Goal: Communication & Community: Participate in discussion

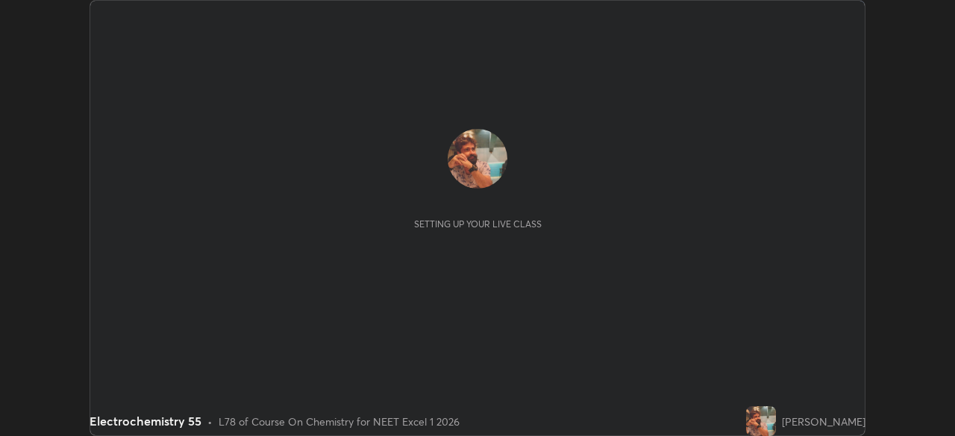
scroll to position [436, 954]
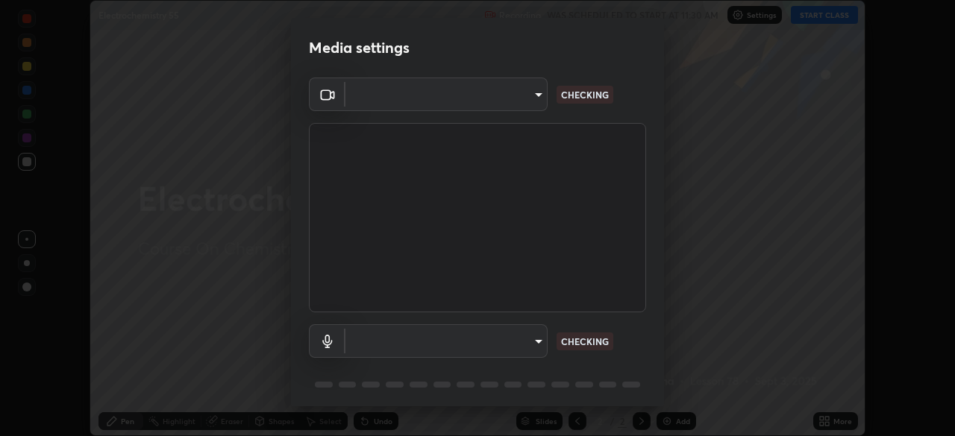
type input "7db3104c3122a209b332b64619111aa91615a24fb0de166504fa5909fce8eb30"
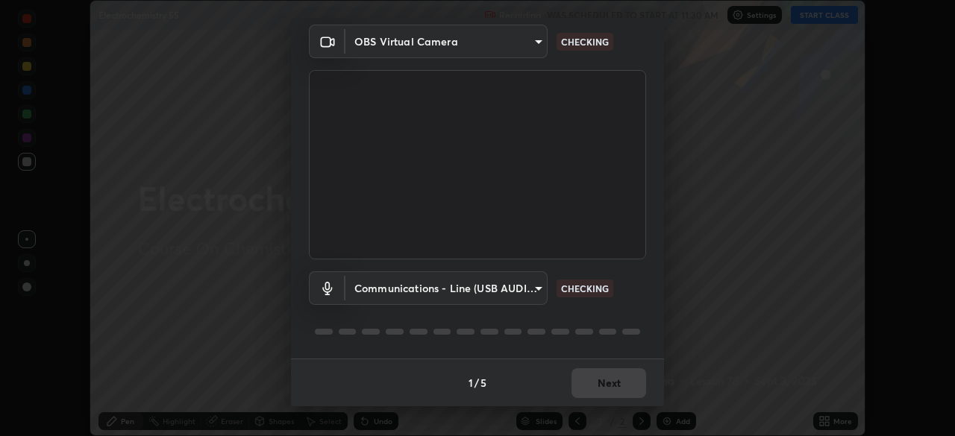
click at [382, 288] on body "Erase all Electrochemistry 55 Recording WAS SCHEDULED TO START AT 11:30 AM Sett…" at bounding box center [477, 218] width 955 height 436
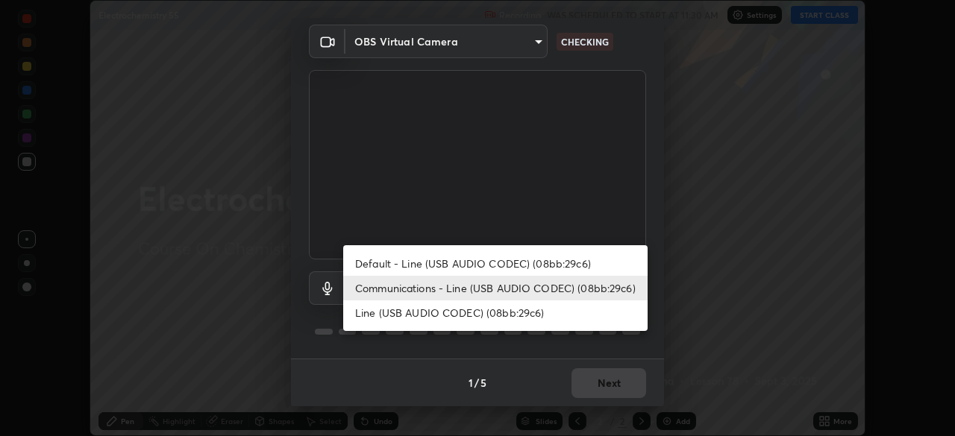
click at [375, 261] on li "Default - Line (USB AUDIO CODEC) (08bb:29c6)" at bounding box center [495, 263] width 304 height 25
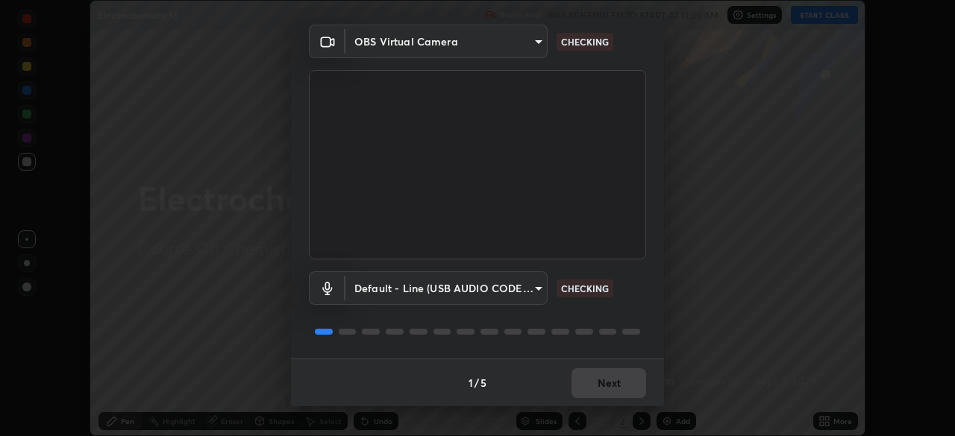
click at [380, 288] on body "Erase all Electrochemistry 55 Recording WAS SCHEDULED TO START AT 11:30 AM Sett…" at bounding box center [477, 218] width 955 height 436
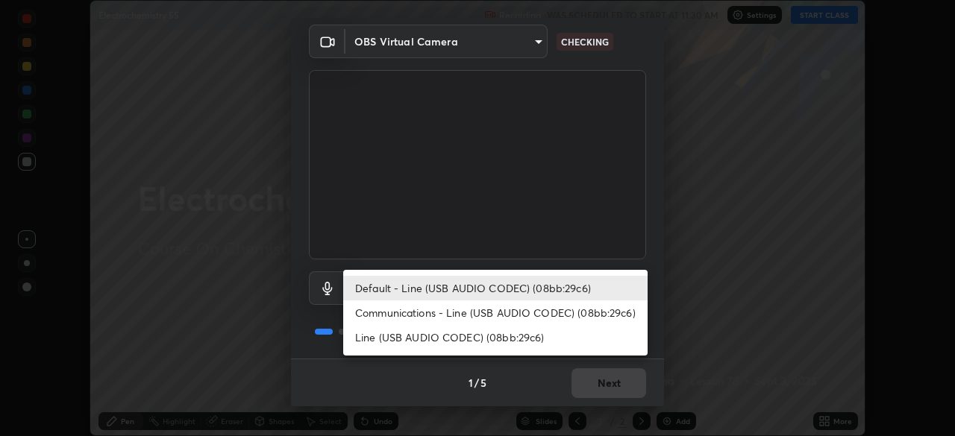
click at [380, 314] on li "Communications - Line (USB AUDIO CODEC) (08bb:29c6)" at bounding box center [495, 313] width 304 height 25
type input "communications"
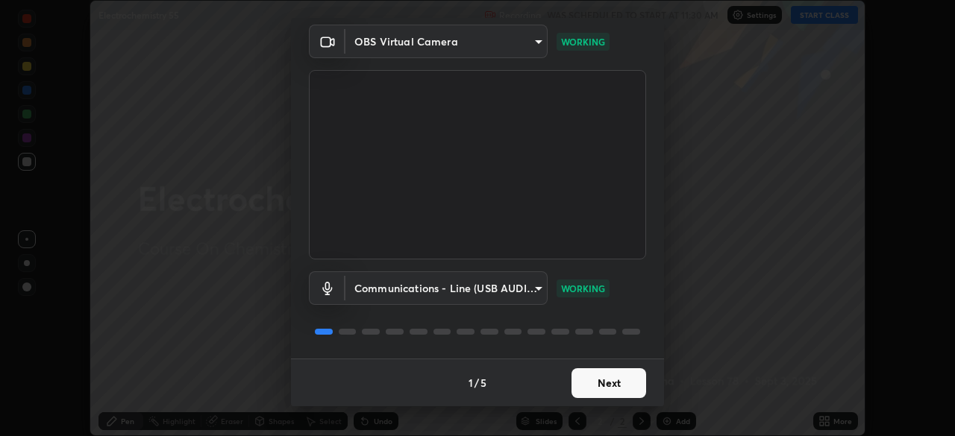
click at [602, 383] on button "Next" at bounding box center [608, 383] width 75 height 30
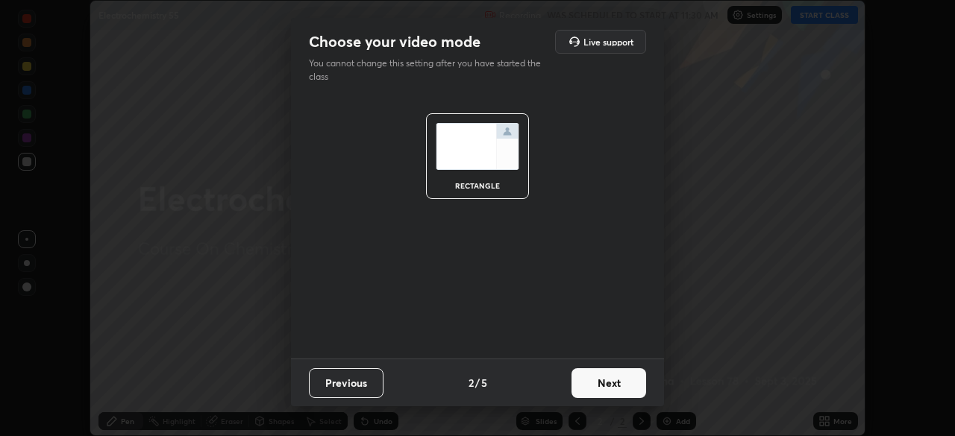
scroll to position [0, 0]
click at [606, 389] on button "Next" at bounding box center [608, 383] width 75 height 30
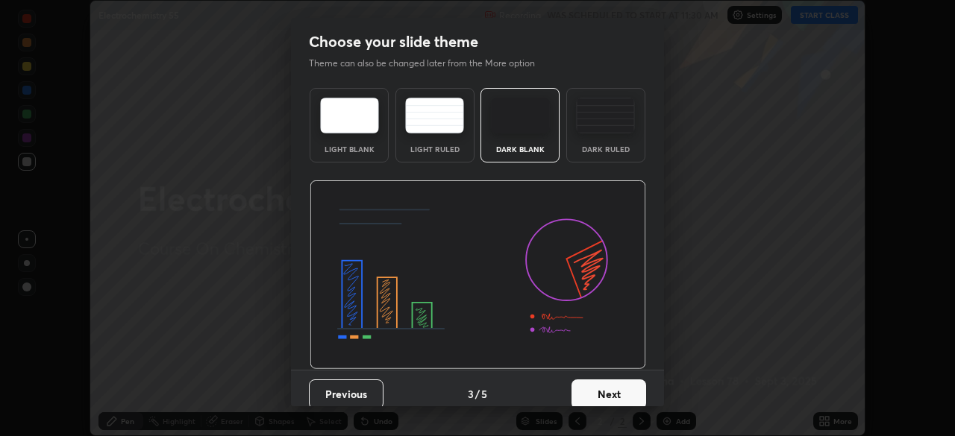
click at [606, 389] on button "Next" at bounding box center [608, 395] width 75 height 30
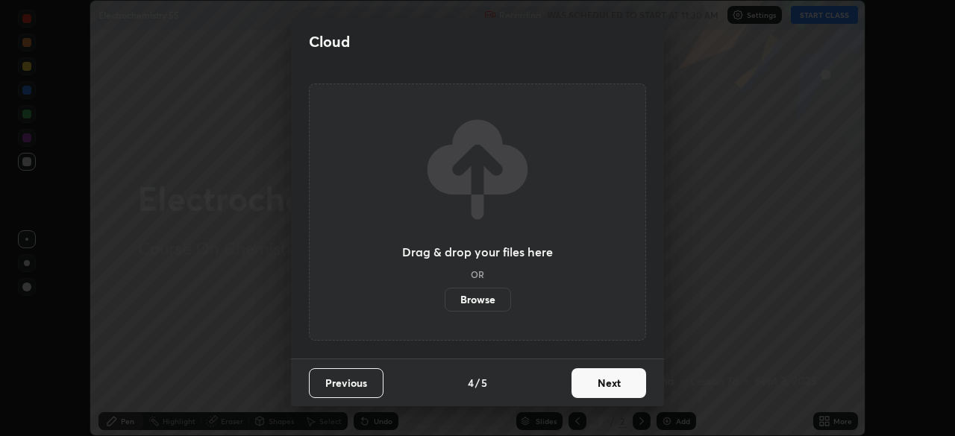
click at [609, 386] on button "Next" at bounding box center [608, 383] width 75 height 30
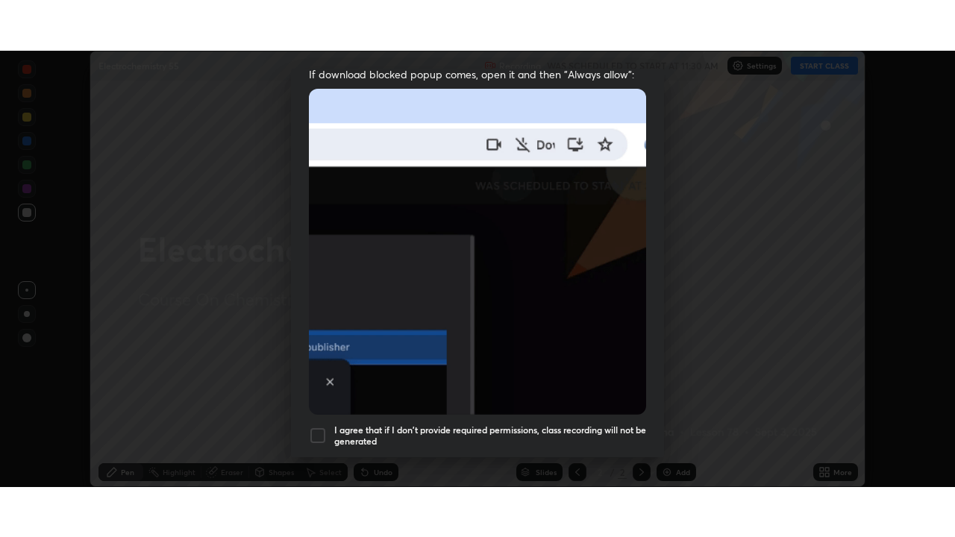
scroll to position [357, 0]
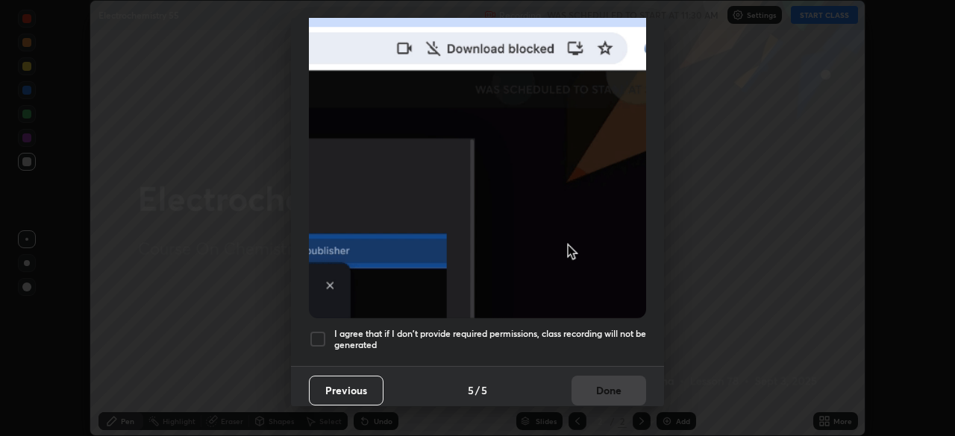
click at [318, 330] on div at bounding box center [318, 339] width 18 height 18
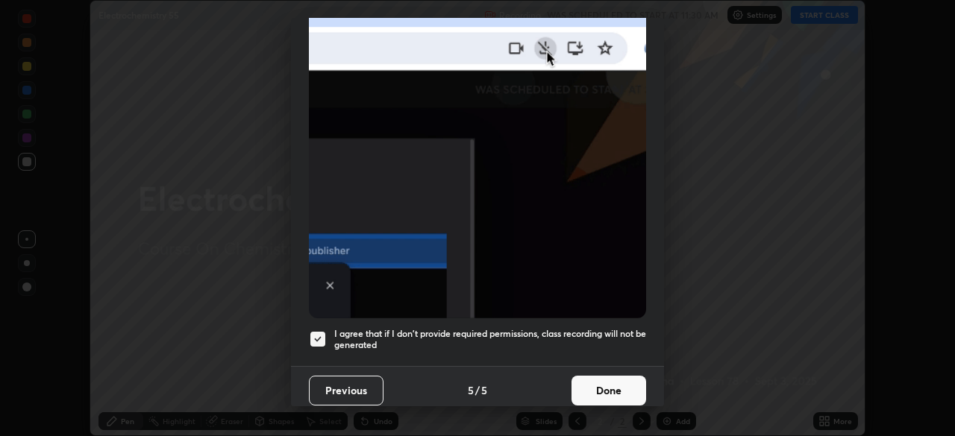
click at [603, 384] on button "Done" at bounding box center [608, 391] width 75 height 30
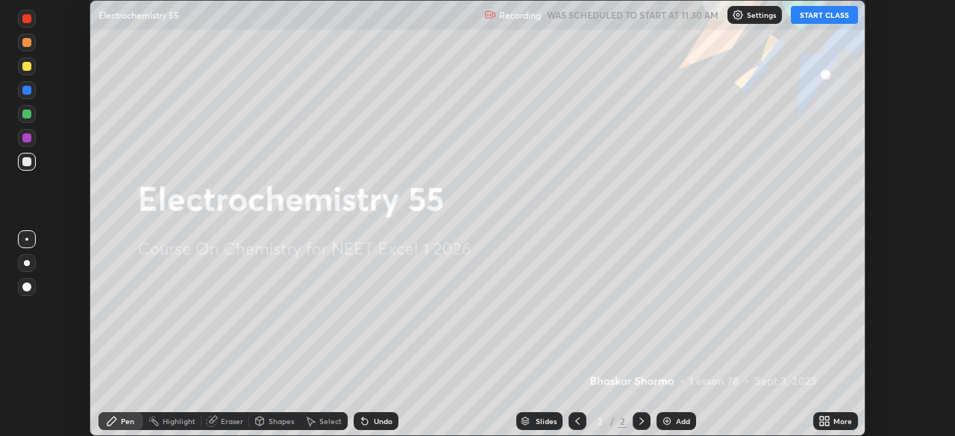
click at [688, 424] on div "Add" at bounding box center [683, 421] width 14 height 7
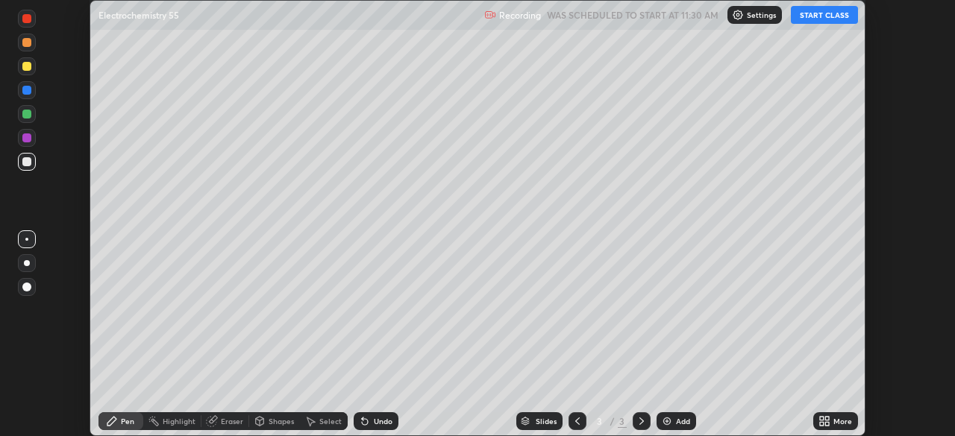
click at [843, 421] on div "More" at bounding box center [842, 421] width 19 height 7
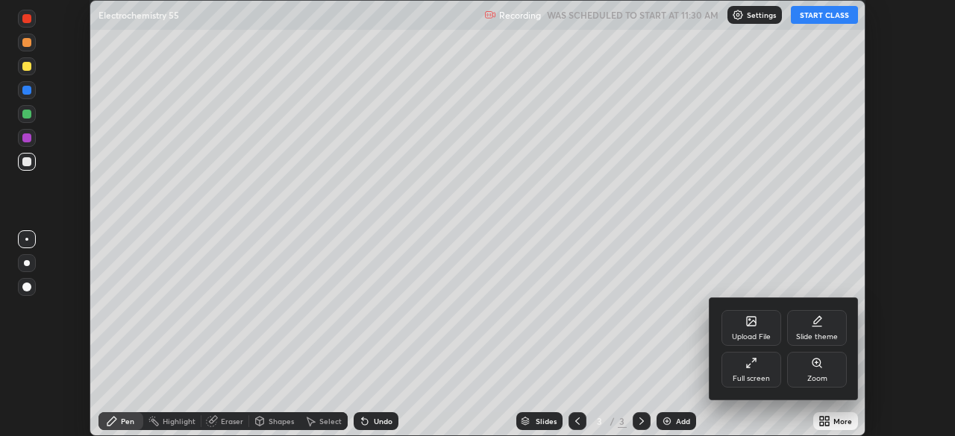
click at [747, 365] on icon at bounding box center [751, 363] width 12 height 12
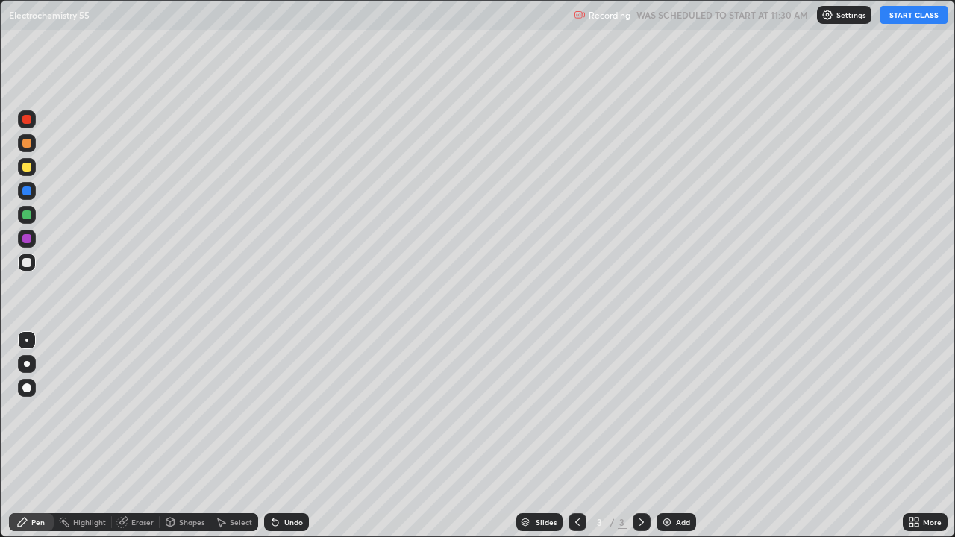
scroll to position [537, 955]
click at [906, 18] on button "START CLASS" at bounding box center [913, 15] width 67 height 18
click at [26, 165] on div at bounding box center [26, 167] width 9 height 9
click at [639, 436] on icon at bounding box center [641, 522] width 12 height 12
click at [682, 436] on div "Add" at bounding box center [683, 521] width 14 height 7
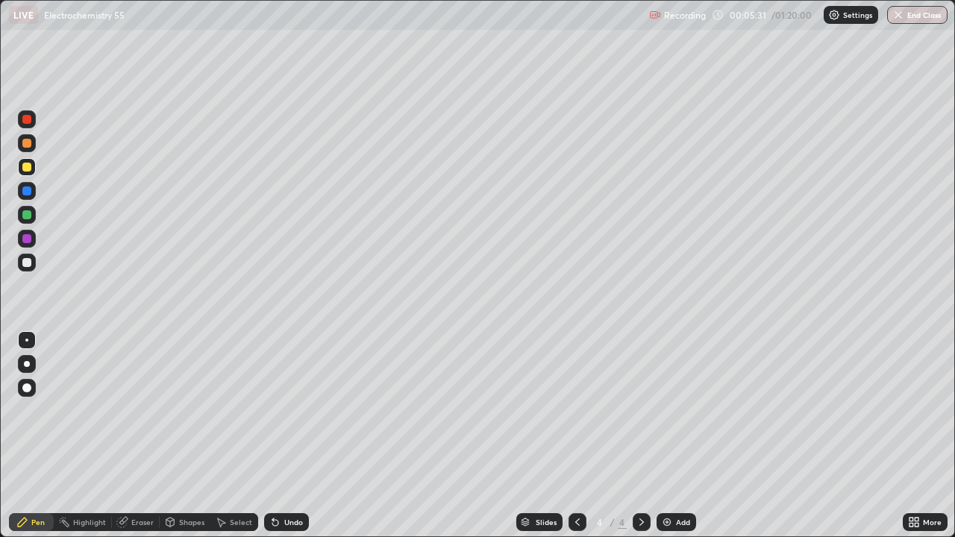
click at [296, 436] on div "Undo" at bounding box center [293, 521] width 19 height 7
click at [28, 259] on div at bounding box center [26, 262] width 9 height 9
click at [640, 436] on icon at bounding box center [641, 522] width 12 height 12
click at [685, 436] on div "Add" at bounding box center [683, 521] width 14 height 7
click at [26, 168] on div at bounding box center [26, 167] width 9 height 9
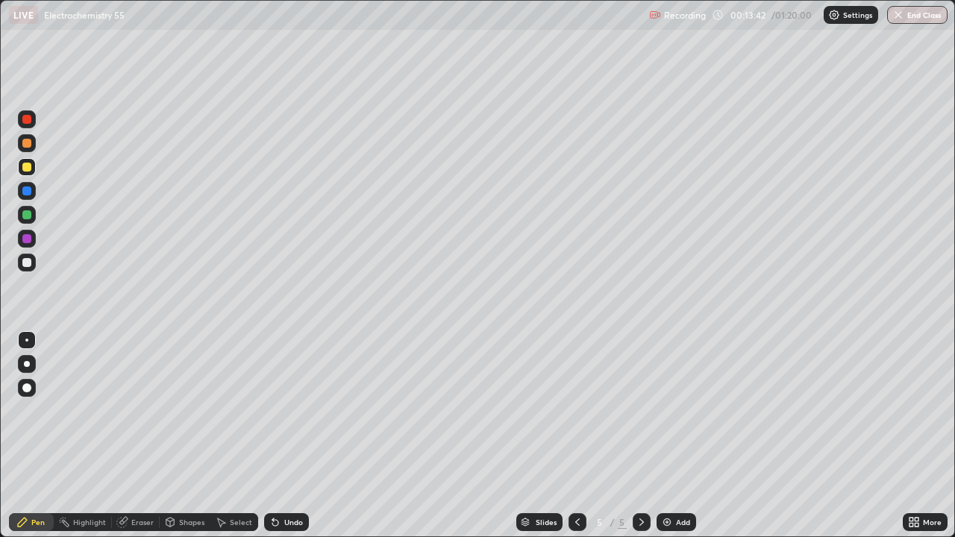
click at [640, 436] on icon at bounding box center [641, 522] width 12 height 12
click at [681, 436] on div "Add" at bounding box center [683, 521] width 14 height 7
click at [29, 264] on div at bounding box center [26, 262] width 9 height 9
click at [30, 169] on div at bounding box center [26, 167] width 9 height 9
click at [144, 436] on div "Eraser" at bounding box center [142, 521] width 22 height 7
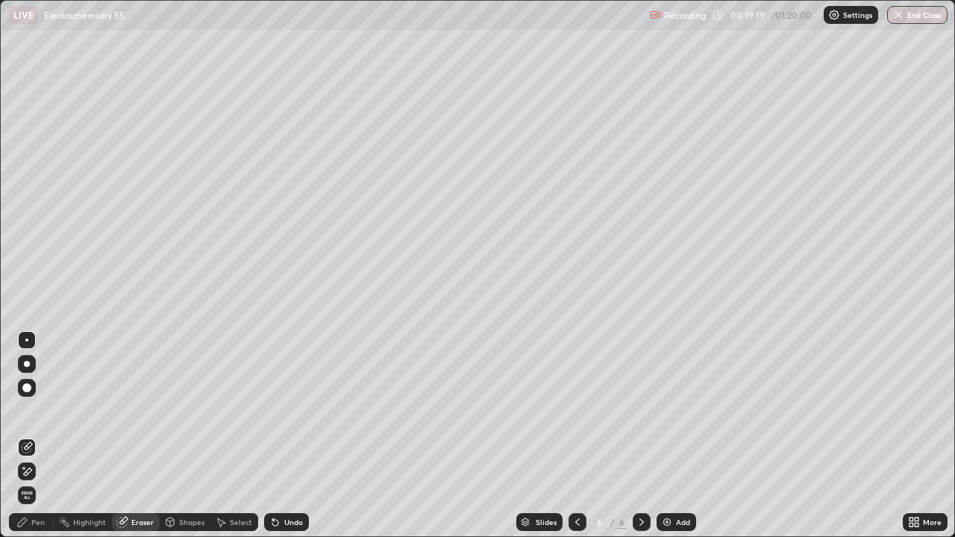
click at [43, 436] on div "Pen" at bounding box center [37, 521] width 13 height 7
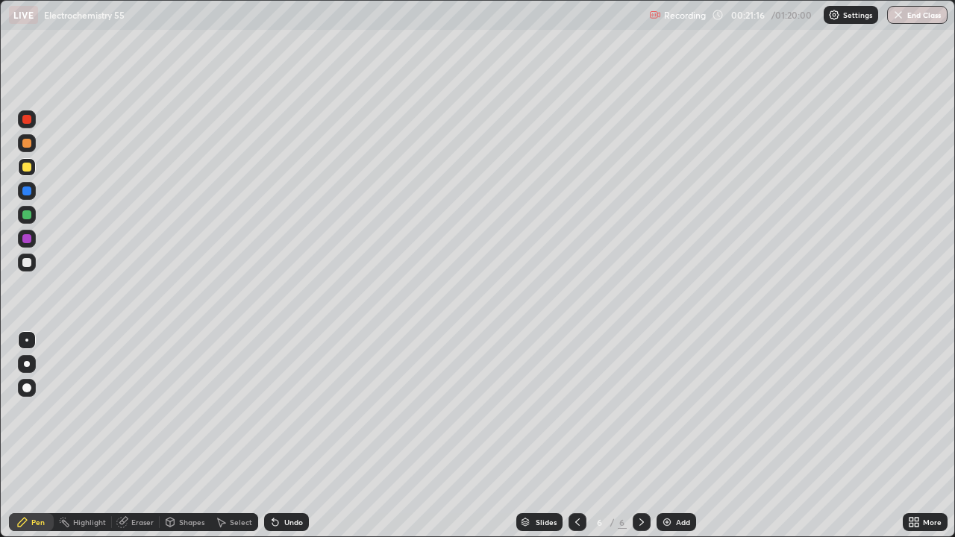
click at [640, 436] on icon at bounding box center [641, 521] width 4 height 7
click at [682, 436] on div "Add" at bounding box center [683, 521] width 14 height 7
click at [289, 436] on div "Undo" at bounding box center [293, 521] width 19 height 7
click at [29, 213] on div at bounding box center [26, 214] width 9 height 9
click at [146, 436] on div "Eraser" at bounding box center [142, 521] width 22 height 7
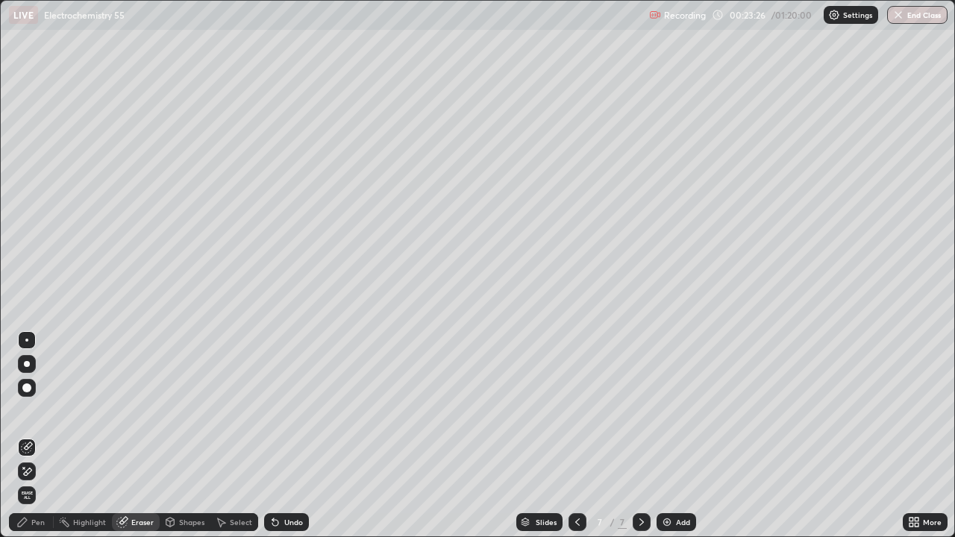
click at [38, 436] on div "Pen" at bounding box center [37, 521] width 13 height 7
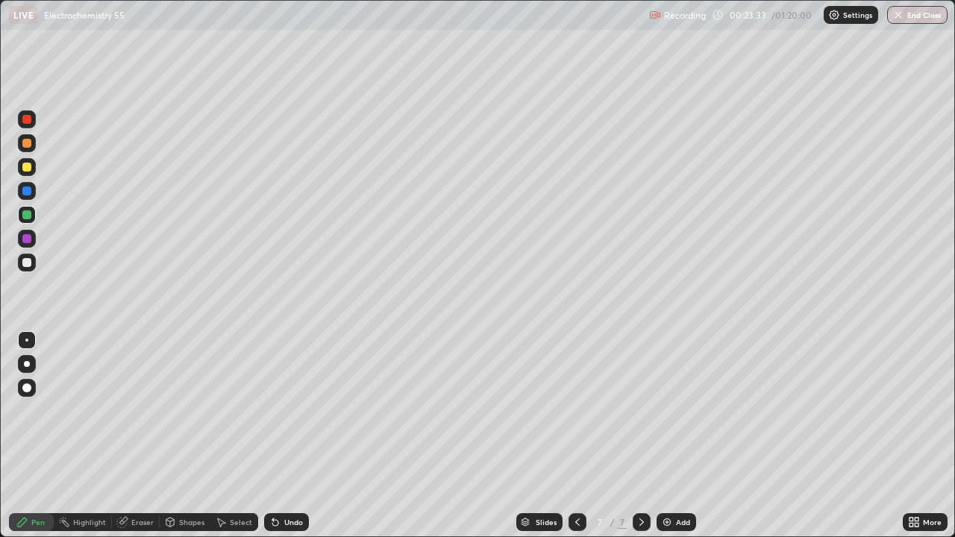
click at [147, 436] on div "Eraser" at bounding box center [142, 521] width 22 height 7
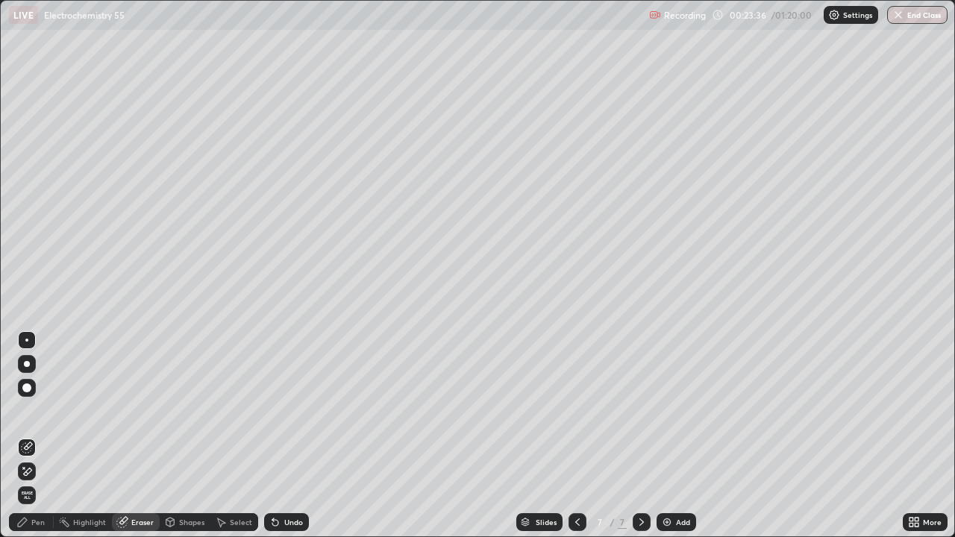
click at [42, 436] on div "Pen" at bounding box center [37, 521] width 13 height 7
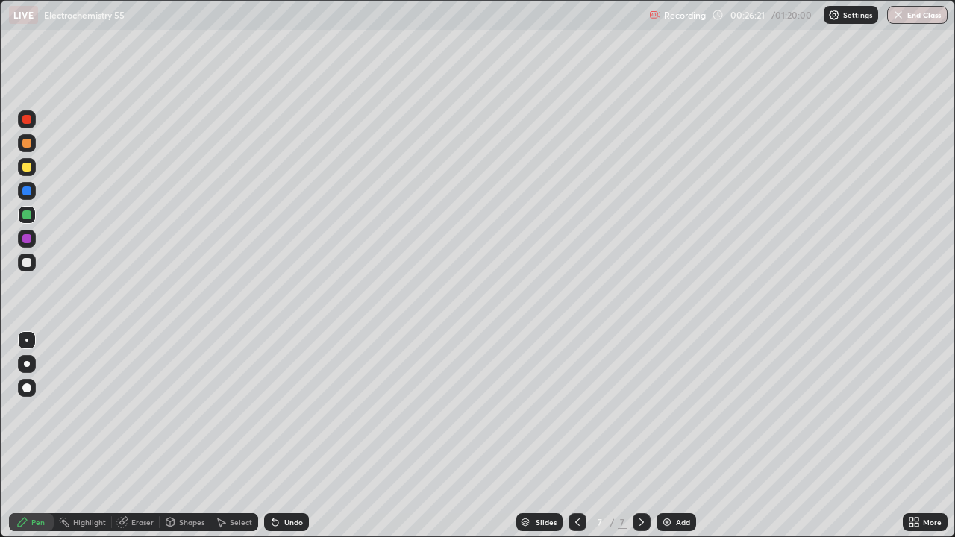
click at [26, 166] on div at bounding box center [26, 167] width 9 height 9
click at [640, 436] on icon at bounding box center [641, 522] width 12 height 12
click at [681, 436] on div "Add" at bounding box center [683, 521] width 14 height 7
click at [576, 436] on icon at bounding box center [577, 522] width 12 height 12
click at [640, 436] on icon at bounding box center [641, 522] width 12 height 12
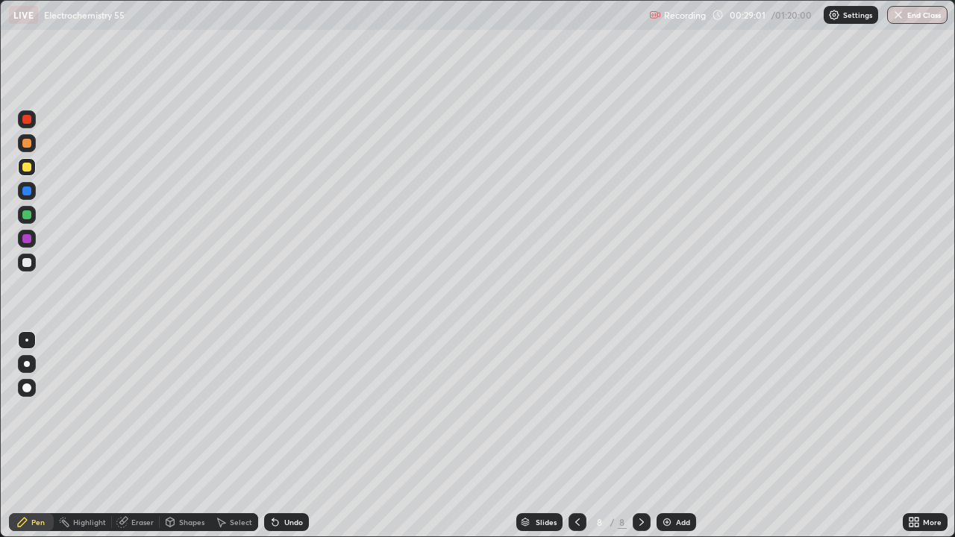
click at [576, 436] on icon at bounding box center [577, 522] width 12 height 12
click at [646, 436] on div at bounding box center [641, 522] width 18 height 18
click at [142, 436] on div "Eraser" at bounding box center [142, 521] width 22 height 7
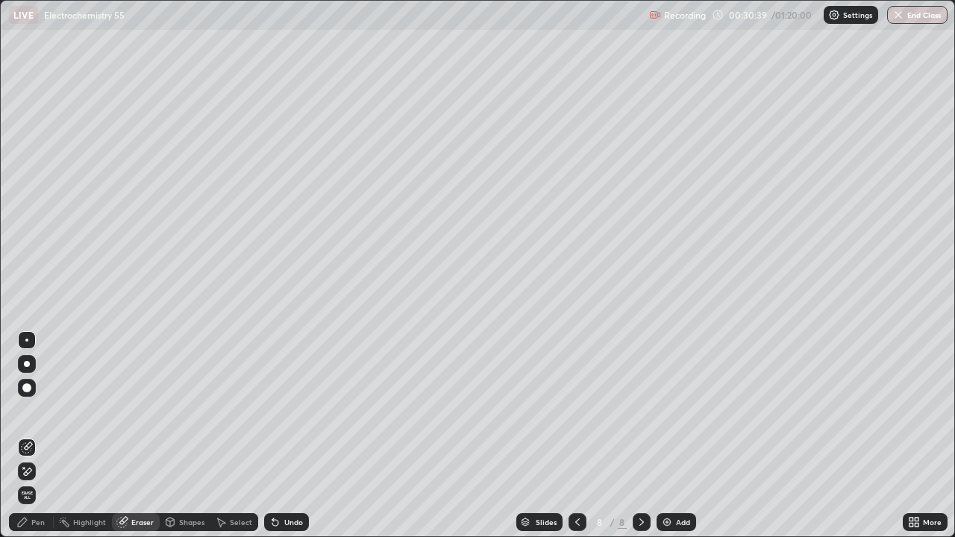
click at [41, 436] on div "Pen" at bounding box center [37, 521] width 13 height 7
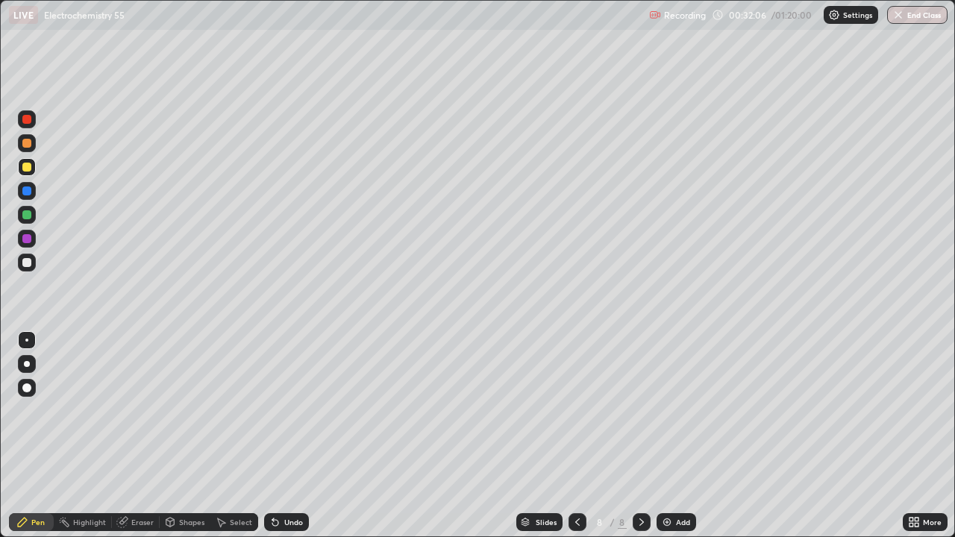
click at [293, 436] on div "Undo" at bounding box center [293, 521] width 19 height 7
click at [290, 436] on div "Undo" at bounding box center [293, 521] width 19 height 7
click at [144, 436] on div "Eraser" at bounding box center [142, 521] width 22 height 7
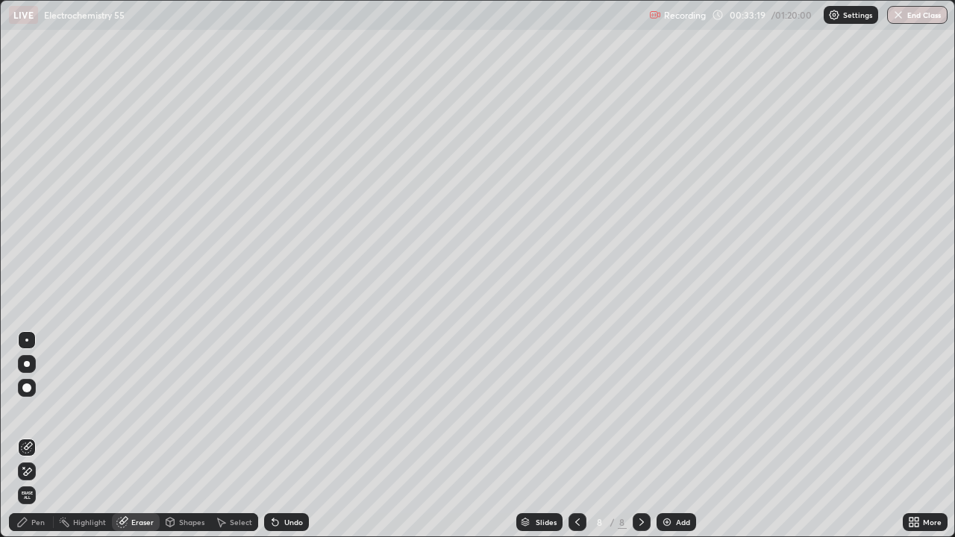
click at [45, 436] on div "Pen" at bounding box center [31, 522] width 45 height 18
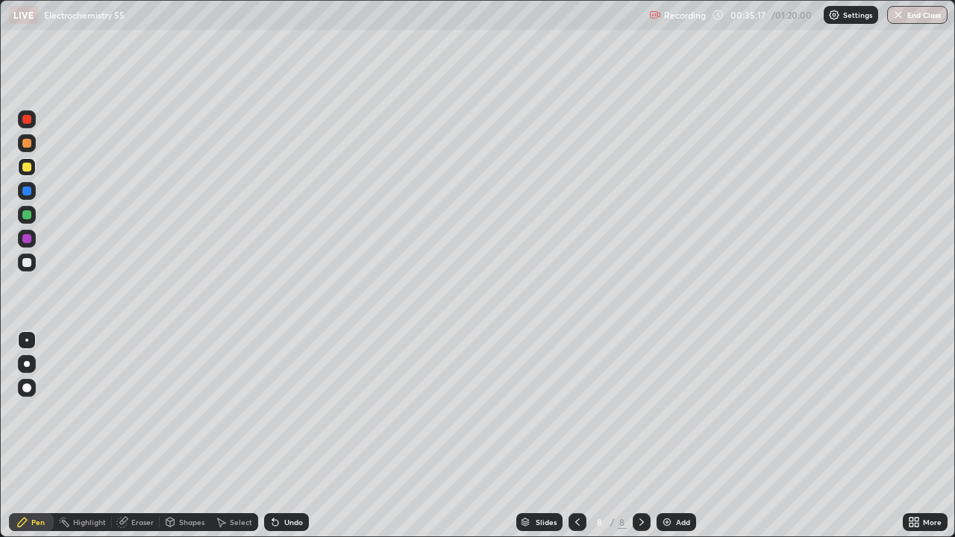
click at [640, 436] on icon at bounding box center [641, 522] width 12 height 12
click at [681, 436] on div "Add" at bounding box center [683, 521] width 14 height 7
click at [27, 216] on div at bounding box center [26, 214] width 9 height 9
click at [0, 393] on div "Setting up your live class" at bounding box center [477, 268] width 955 height 537
click at [195, 436] on div "Shapes" at bounding box center [191, 521] width 25 height 7
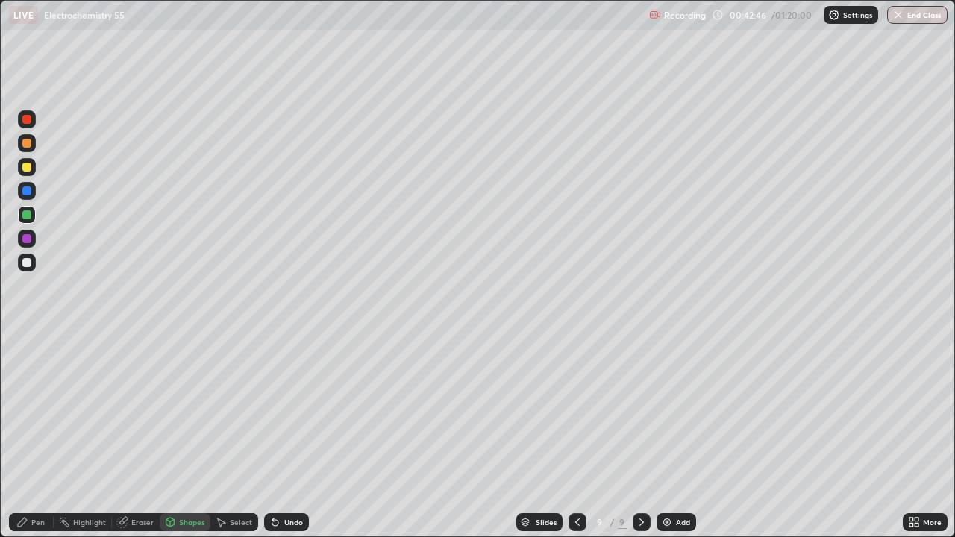
click at [48, 436] on div "Pen" at bounding box center [31, 522] width 45 height 18
click at [292, 436] on div "Undo" at bounding box center [293, 521] width 19 height 7
click at [299, 436] on div "Undo" at bounding box center [286, 522] width 45 height 18
click at [293, 436] on div "Undo" at bounding box center [293, 521] width 19 height 7
click at [40, 436] on div "Pen" at bounding box center [37, 521] width 13 height 7
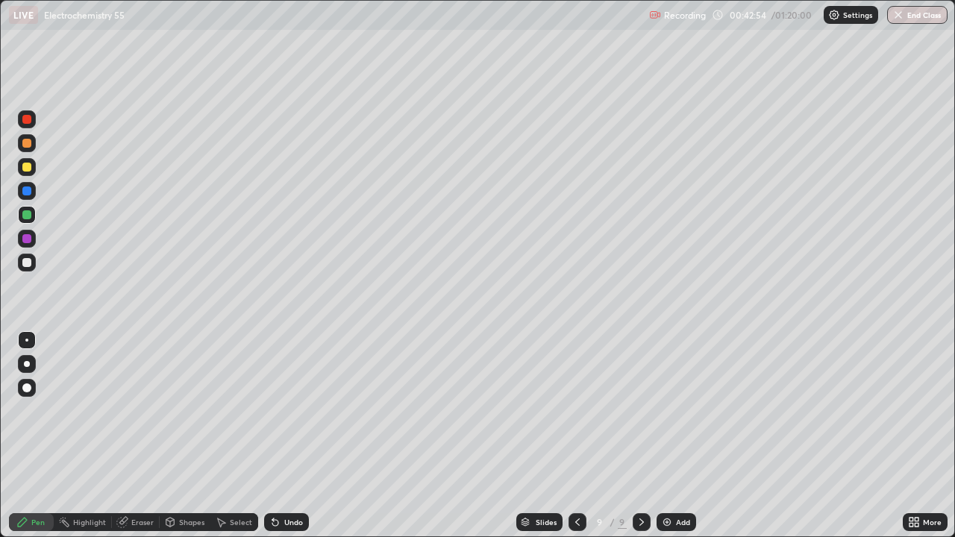
click at [27, 262] on div at bounding box center [26, 262] width 9 height 9
click at [28, 215] on div at bounding box center [26, 214] width 9 height 9
click at [632, 436] on div at bounding box center [641, 522] width 18 height 18
click at [678, 436] on div "Add" at bounding box center [683, 521] width 14 height 7
click at [288, 436] on div "Undo" at bounding box center [293, 521] width 19 height 7
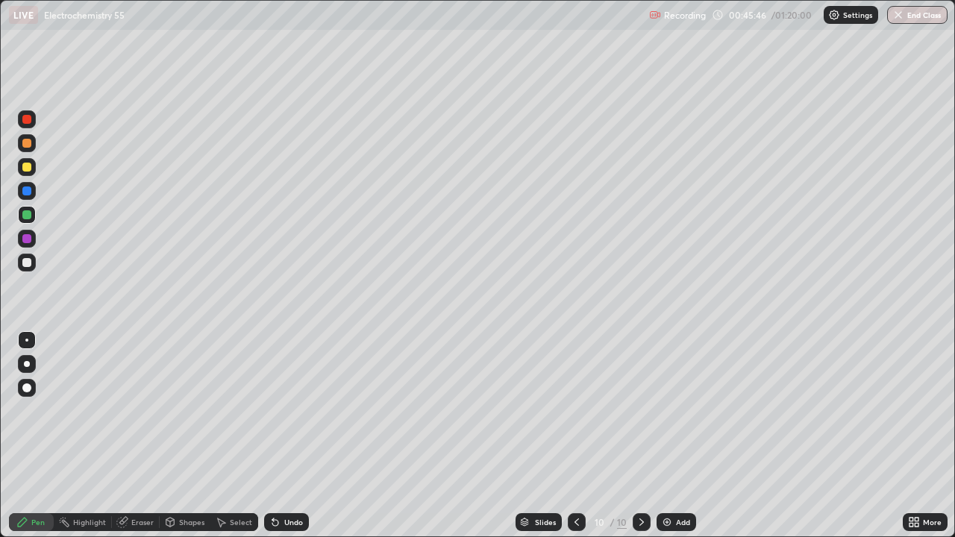
click at [25, 261] on div at bounding box center [26, 262] width 9 height 9
click at [640, 436] on icon at bounding box center [641, 522] width 12 height 12
click at [683, 436] on div "Add" at bounding box center [683, 521] width 14 height 7
click at [31, 219] on div at bounding box center [27, 215] width 18 height 18
click at [22, 258] on div at bounding box center [27, 263] width 18 height 18
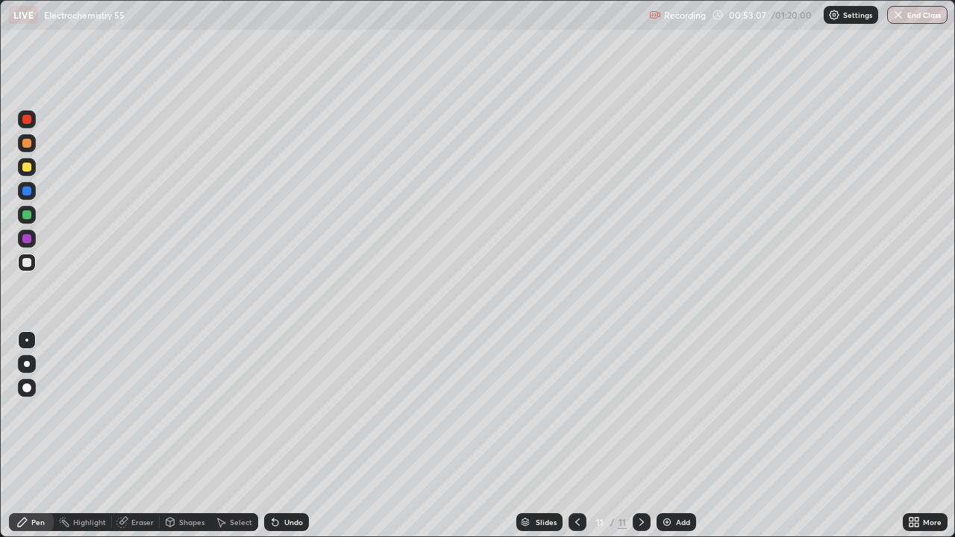
click at [294, 436] on div "Undo" at bounding box center [286, 522] width 45 height 18
click at [290, 436] on div "Undo" at bounding box center [293, 521] width 19 height 7
click at [640, 436] on icon at bounding box center [641, 521] width 4 height 7
click at [683, 436] on div "Add" at bounding box center [683, 521] width 14 height 7
click at [27, 215] on div at bounding box center [26, 214] width 9 height 9
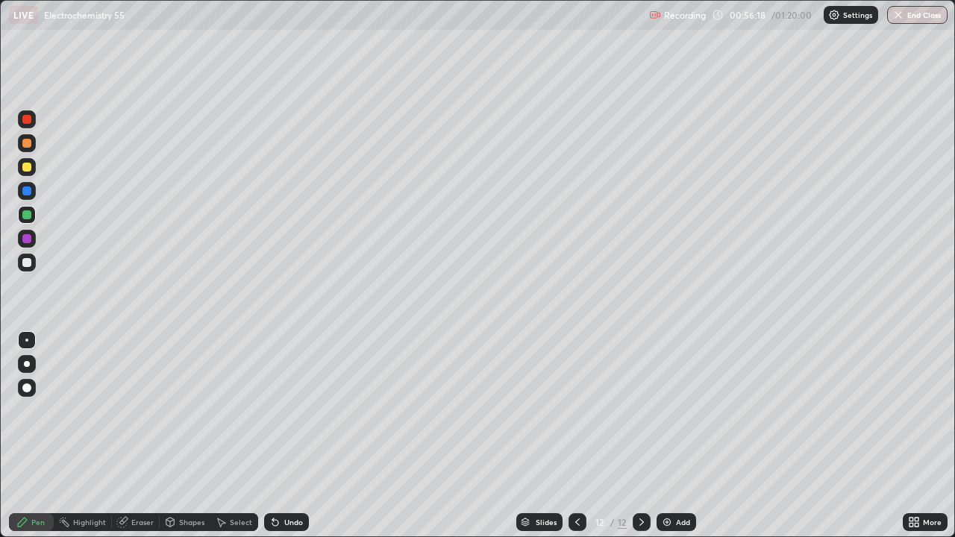
click at [27, 262] on div at bounding box center [26, 262] width 9 height 9
click at [150, 436] on div "Eraser" at bounding box center [142, 521] width 22 height 7
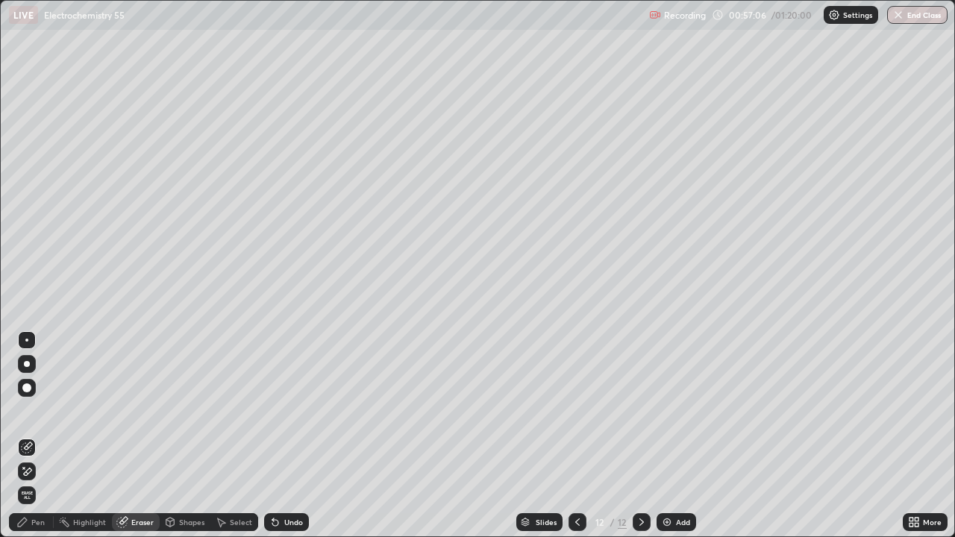
click at [40, 436] on div "Pen" at bounding box center [37, 521] width 13 height 7
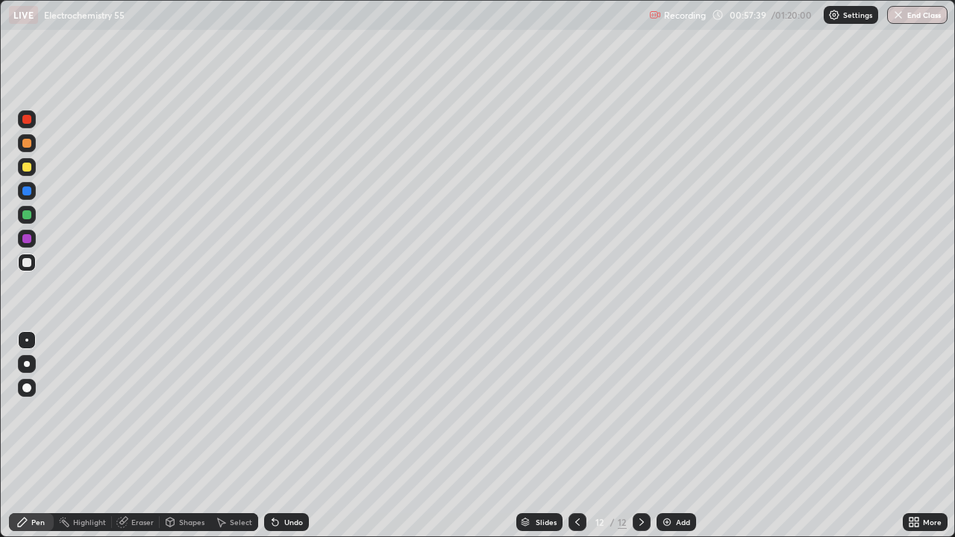
click at [143, 436] on div "Eraser" at bounding box center [142, 521] width 22 height 7
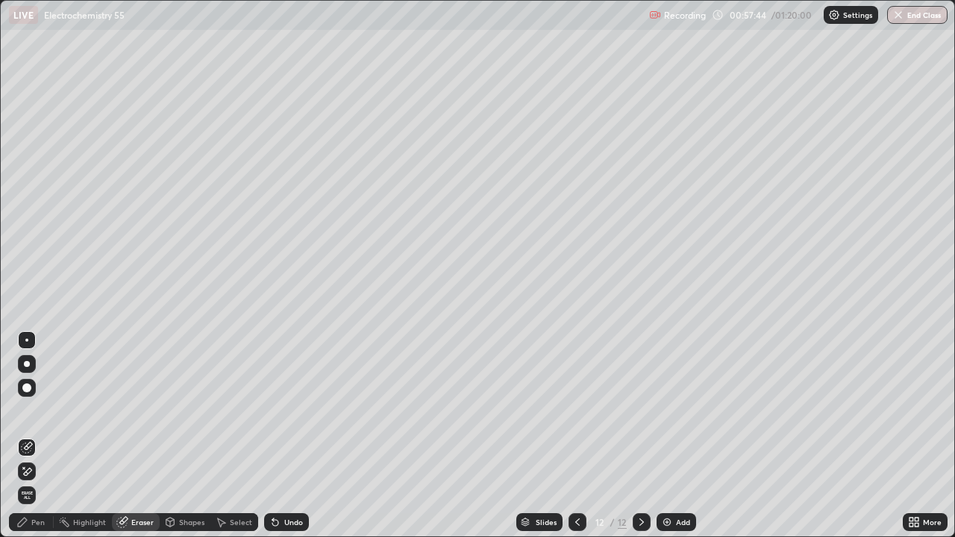
click at [40, 436] on div "Pen" at bounding box center [37, 521] width 13 height 7
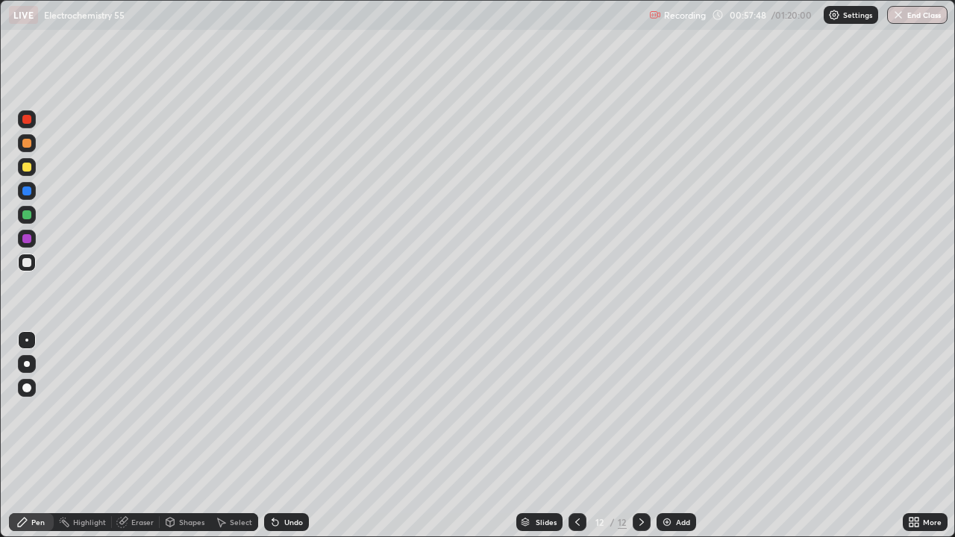
click at [43, 436] on div "Pen" at bounding box center [37, 521] width 13 height 7
click at [145, 436] on div "Eraser" at bounding box center [142, 521] width 22 height 7
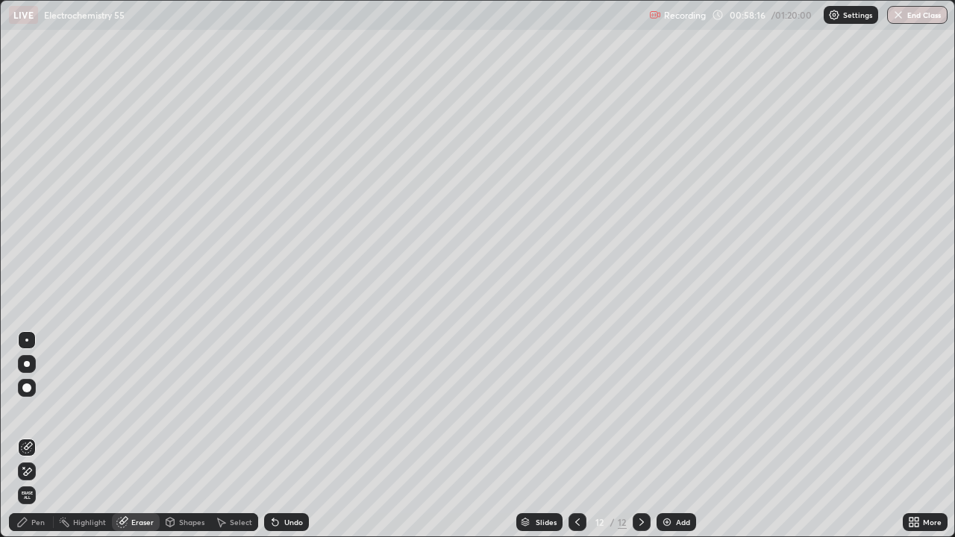
click at [40, 436] on div "Pen" at bounding box center [37, 521] width 13 height 7
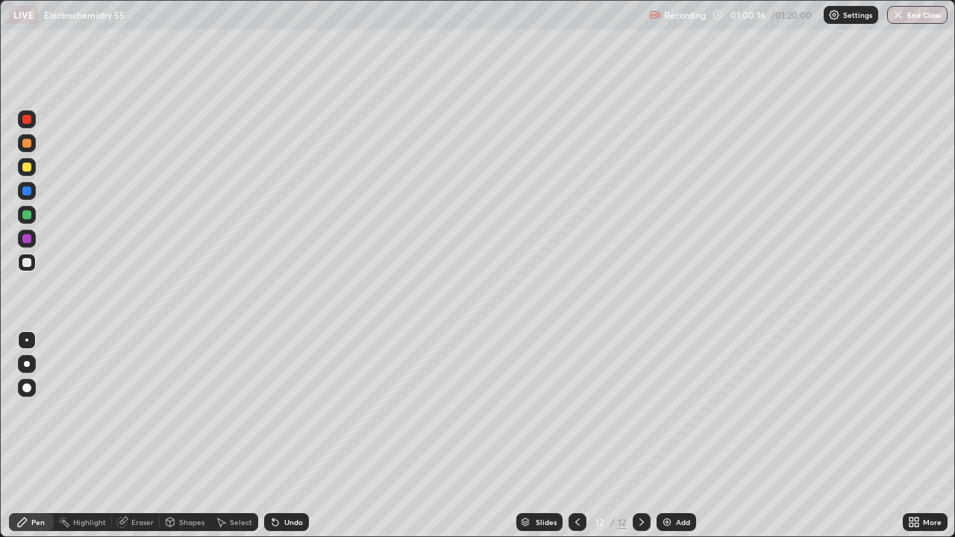
click at [682, 436] on div "Add" at bounding box center [683, 521] width 14 height 7
click at [147, 436] on div "Eraser" at bounding box center [142, 521] width 22 height 7
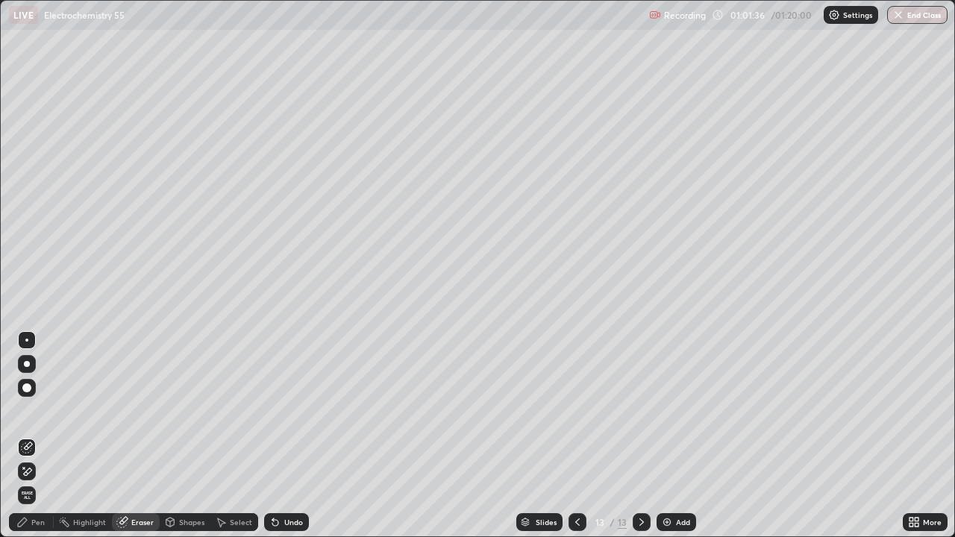
click at [40, 436] on div "Pen" at bounding box center [37, 521] width 13 height 7
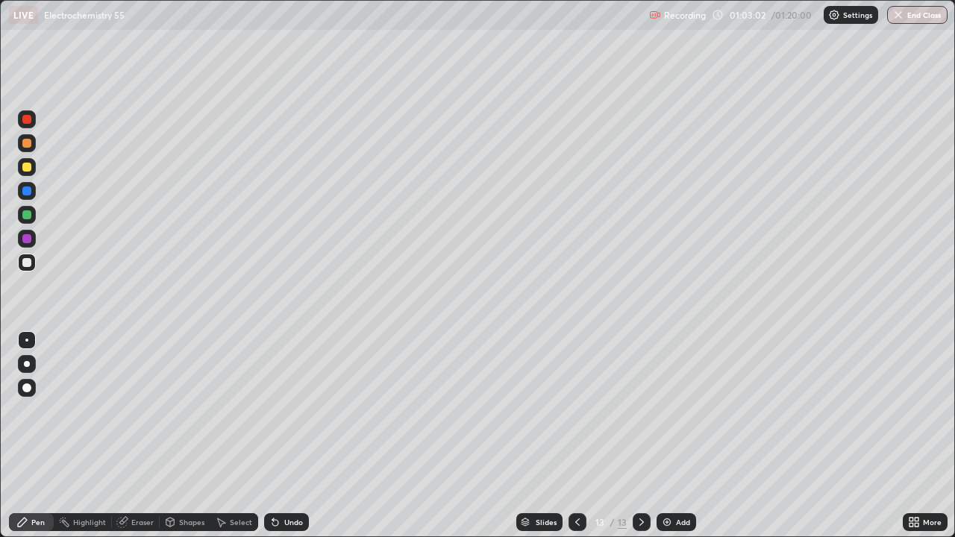
click at [585, 436] on div at bounding box center [577, 522] width 18 height 30
click at [639, 436] on icon at bounding box center [641, 522] width 12 height 12
click at [899, 19] on img "button" at bounding box center [898, 15] width 12 height 12
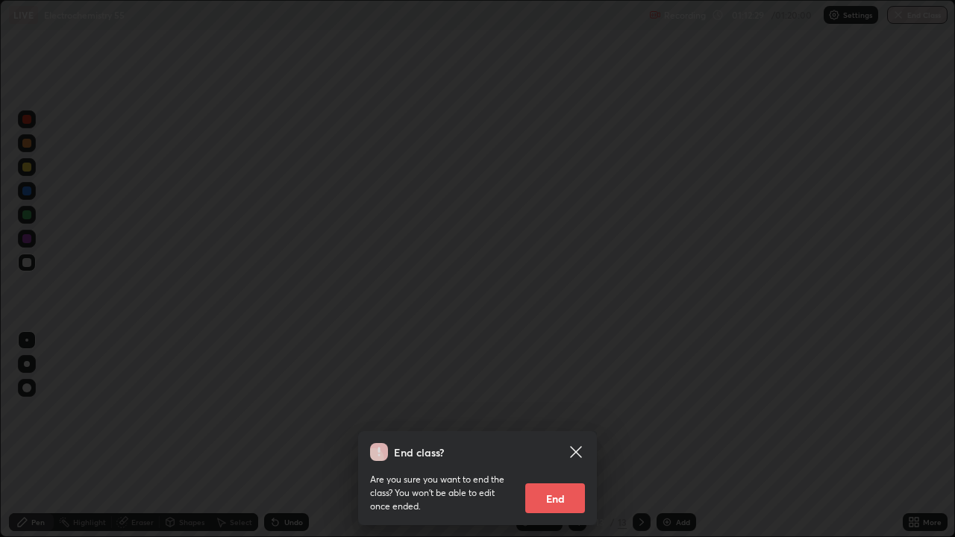
click at [557, 436] on button "End" at bounding box center [555, 498] width 60 height 30
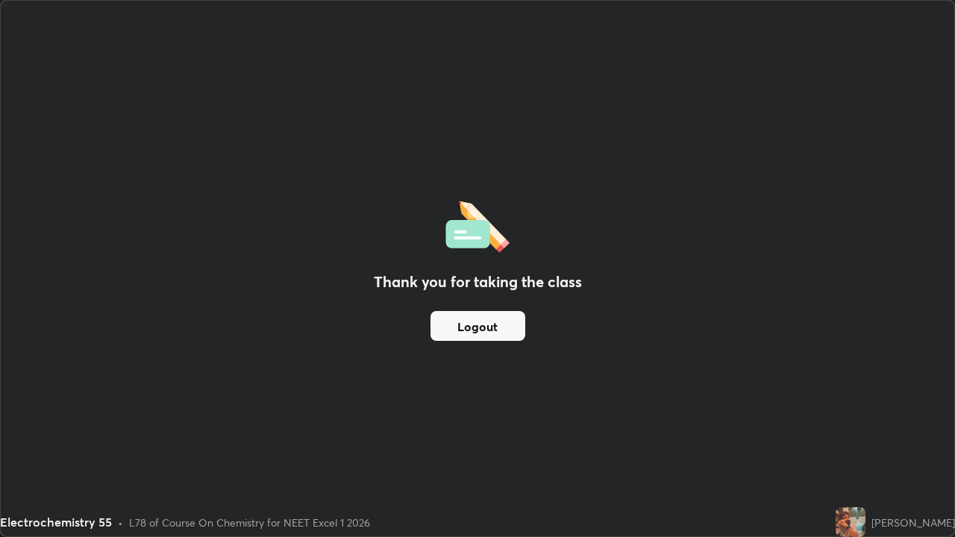
click at [485, 324] on button "Logout" at bounding box center [477, 326] width 95 height 30
